Goal: Go to known website: Access a specific website the user already knows

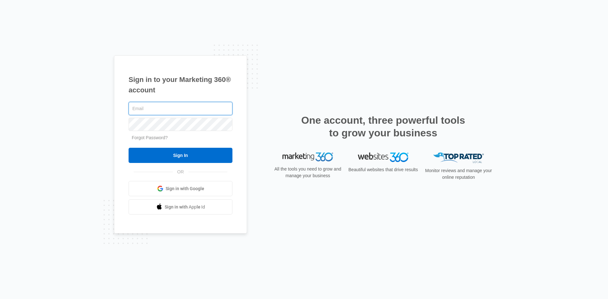
click at [147, 106] on input "text" at bounding box center [180, 108] width 104 height 13
type input "[PERSON_NAME][EMAIL_ADDRESS][DOMAIN_NAME]"
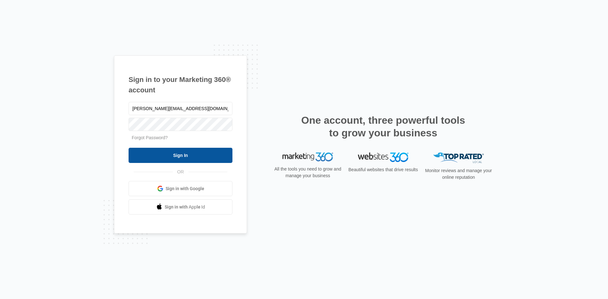
click at [202, 154] on input "Sign In" at bounding box center [180, 155] width 104 height 15
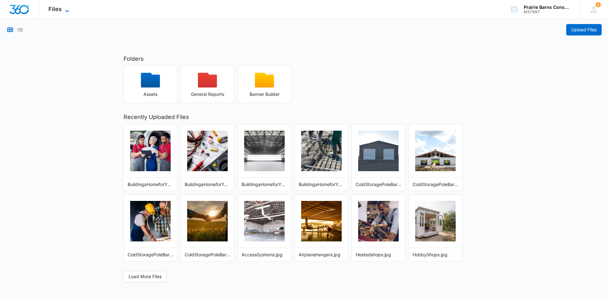
click at [57, 7] on span "Files" at bounding box center [54, 9] width 13 height 7
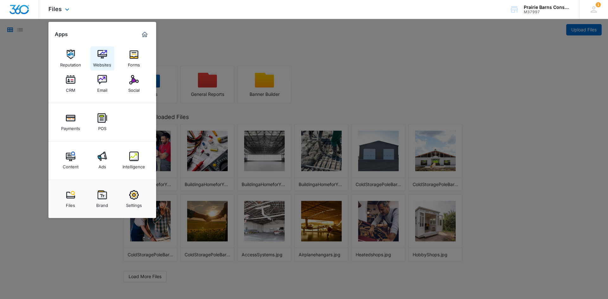
click at [99, 58] on img at bounding box center [101, 54] width 9 height 9
